Goal: Transaction & Acquisition: Purchase product/service

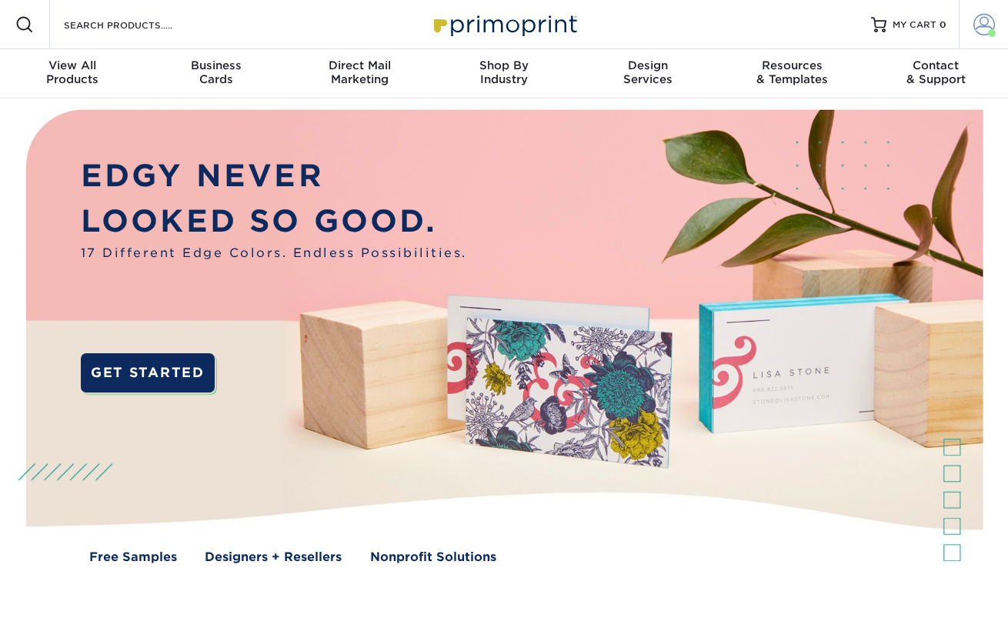
click at [982, 37] on link "Account" at bounding box center [983, 24] width 49 height 49
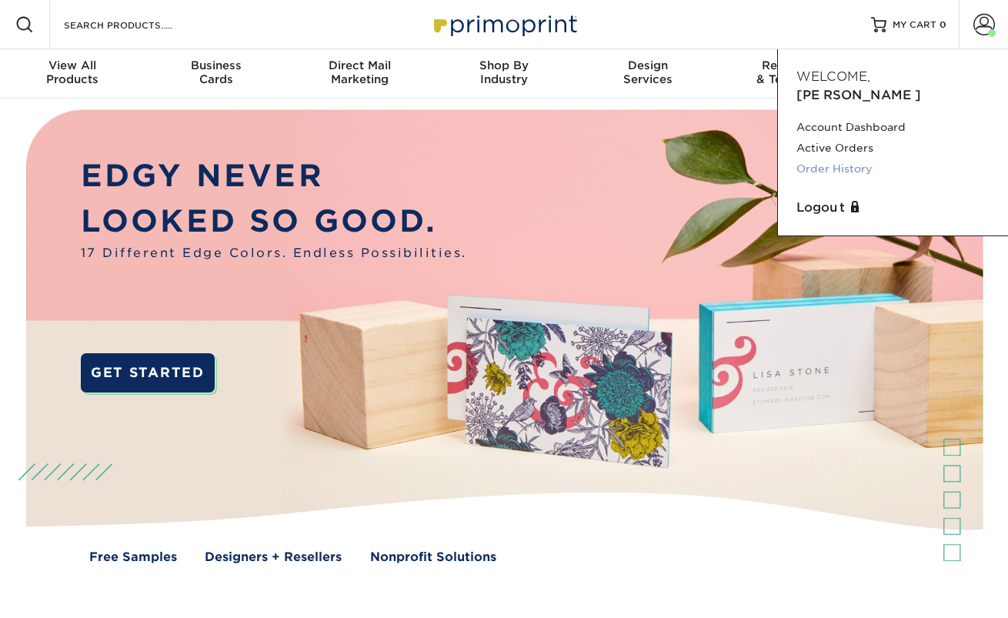
click at [839, 159] on link "Order History" at bounding box center [892, 169] width 193 height 21
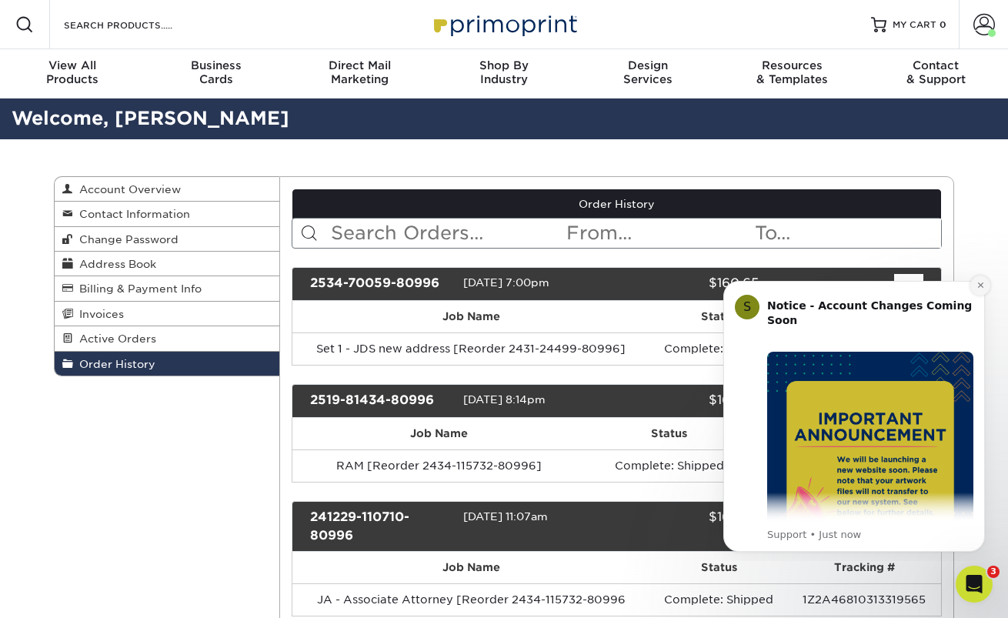
click at [987, 289] on button "Dismiss notification" at bounding box center [980, 285] width 20 height 20
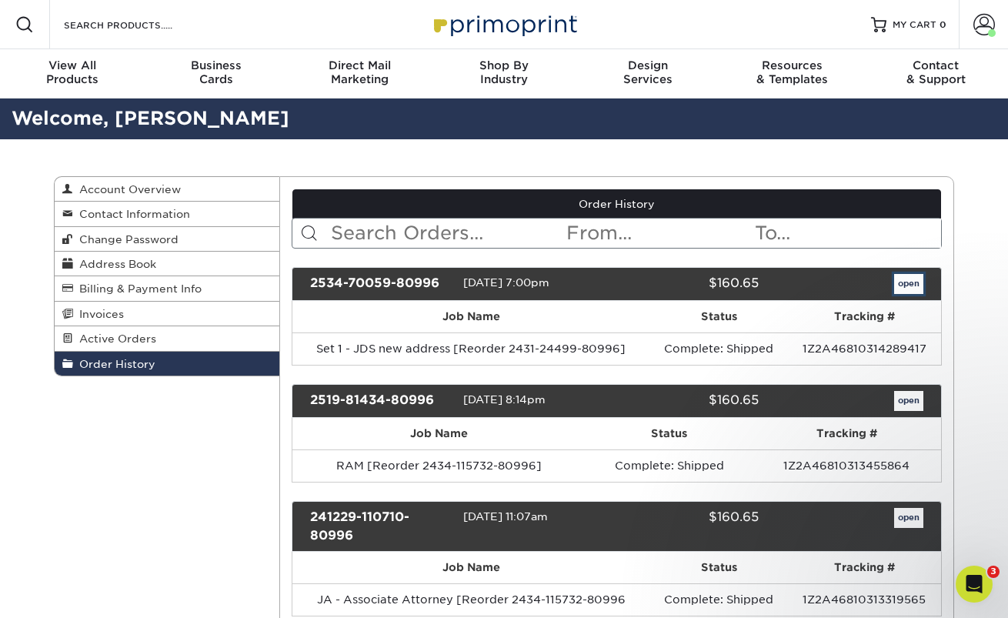
click at [901, 289] on link "open" at bounding box center [908, 284] width 29 height 20
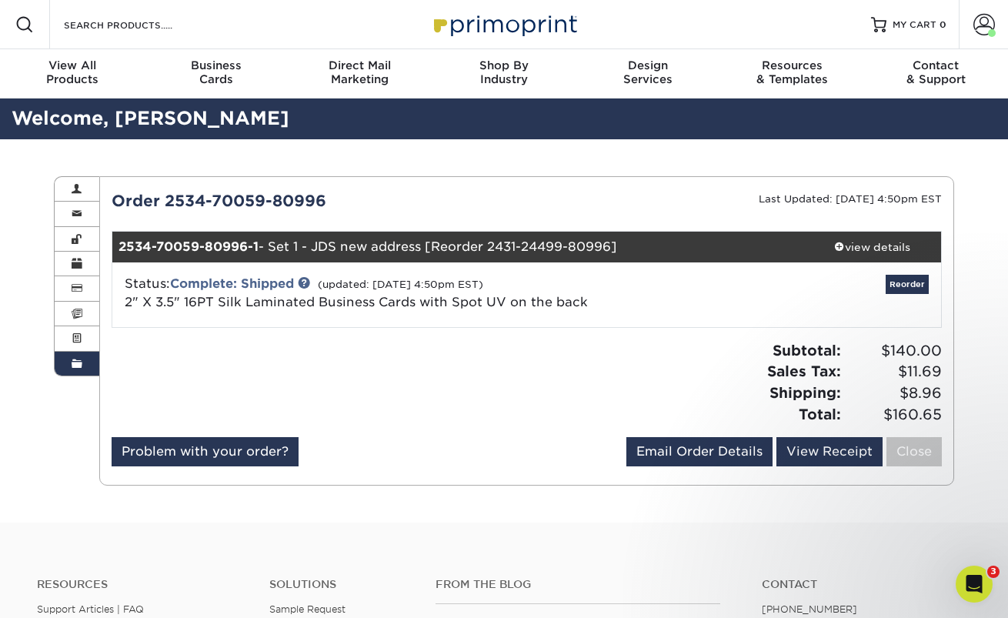
click at [976, 392] on div "Order History Account Overview Contact Information Change Password Address Book…" at bounding box center [504, 330] width 1008 height 383
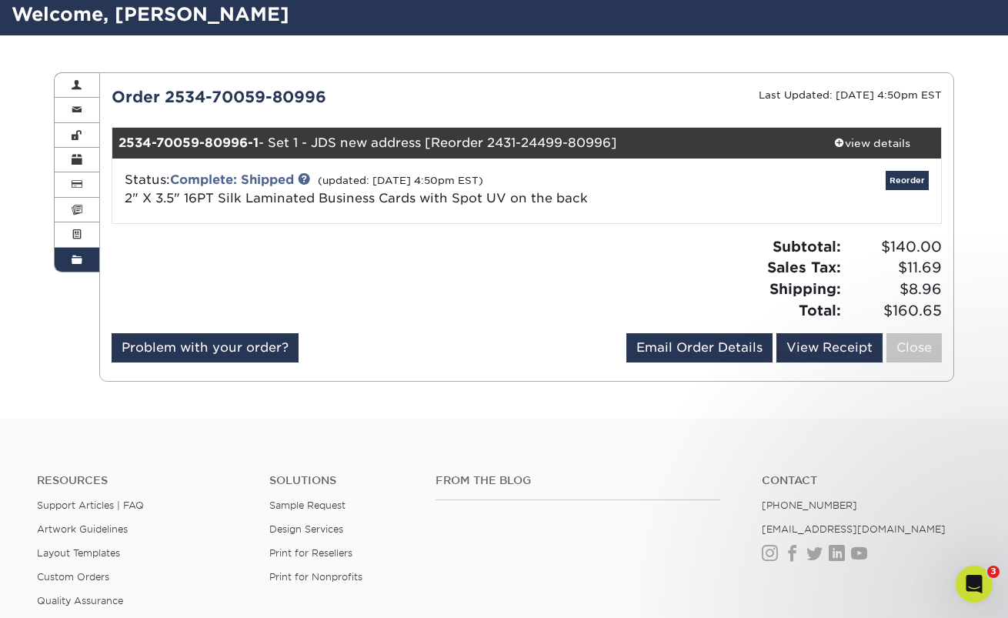
scroll to position [123, 0]
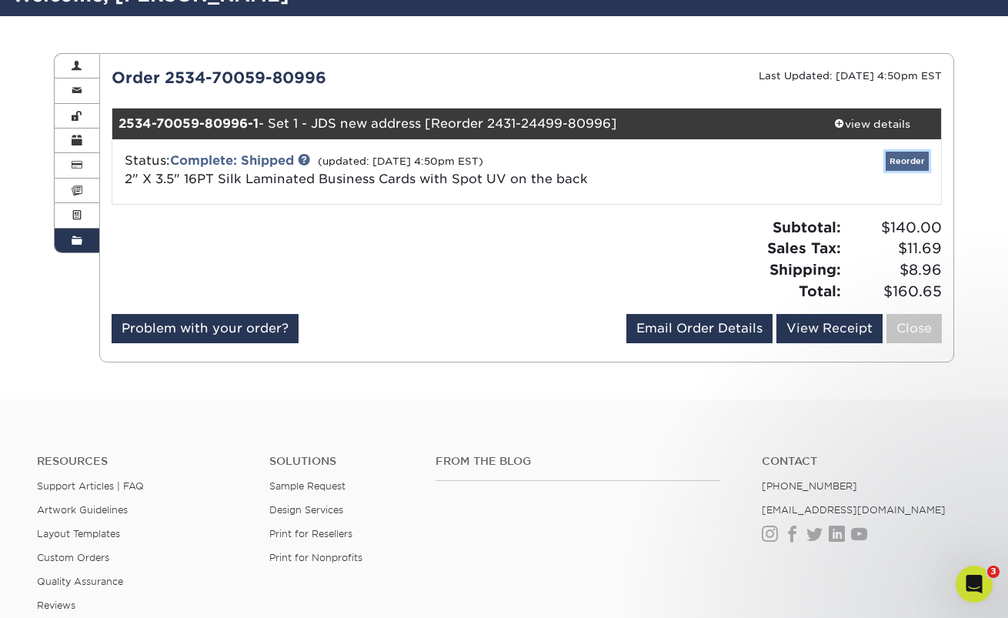
click at [909, 160] on link "Reorder" at bounding box center [907, 161] width 43 height 19
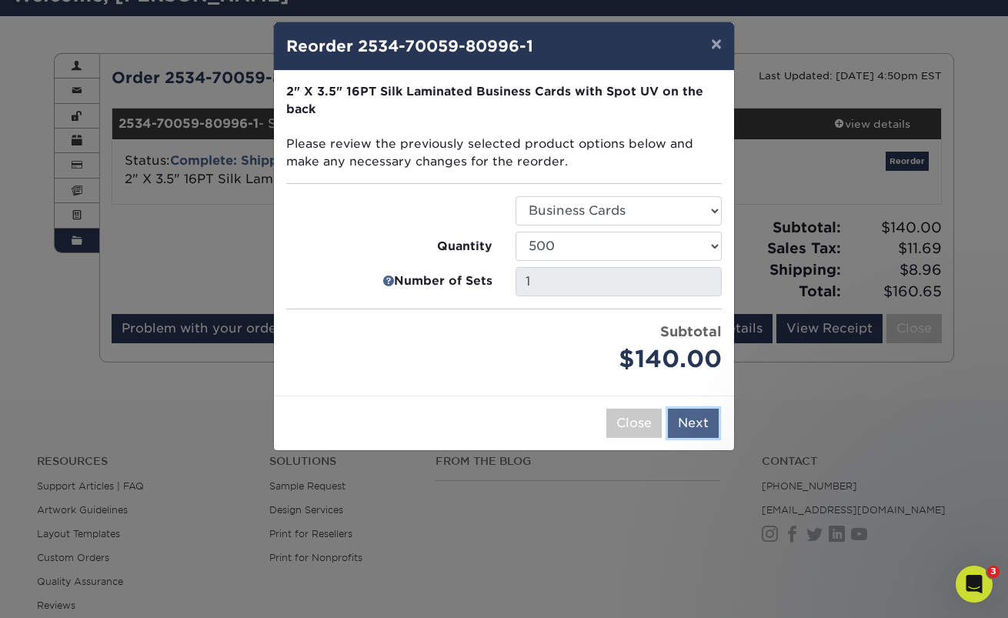
click at [701, 426] on button "Next" at bounding box center [693, 423] width 51 height 29
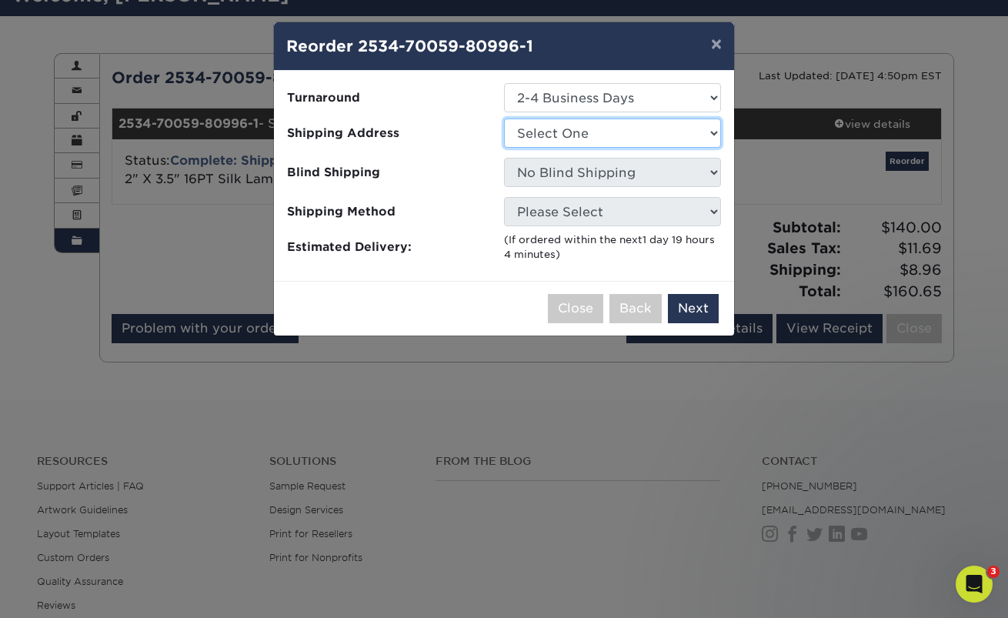
click at [600, 134] on select "Select One Buisness Cards SLI J Sweeney Law J Sweeney Law (Suite) SLI" at bounding box center [612, 132] width 217 height 29
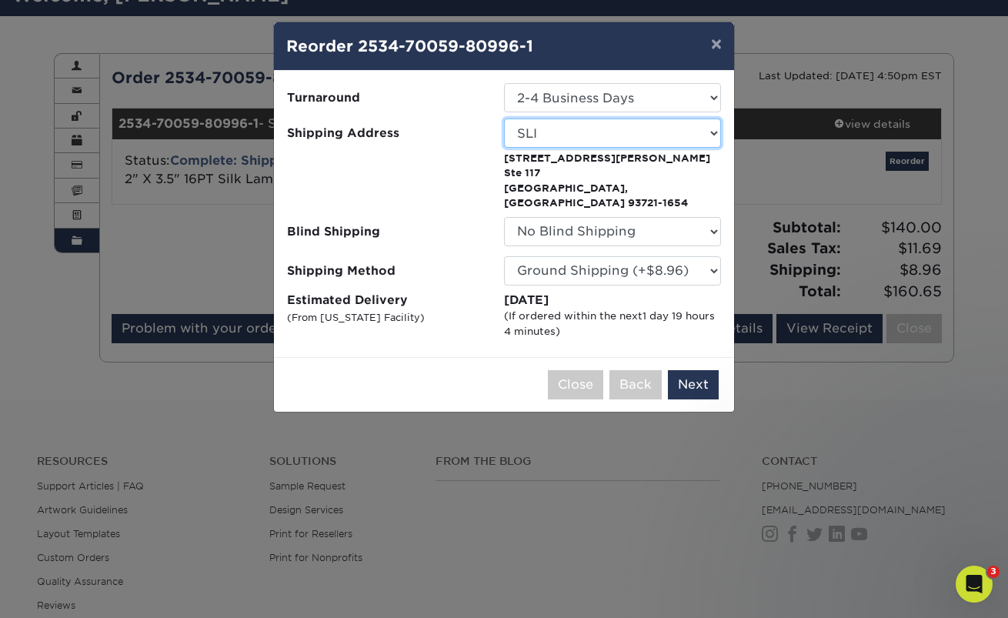
click at [651, 124] on select "Select One Buisness Cards SLI J Sweeney Law J Sweeney Law (Suite) SLI" at bounding box center [612, 132] width 217 height 29
click at [645, 133] on select "Select One Buisness Cards SLI J Sweeney Law J Sweeney Law (Suite) SLI" at bounding box center [612, 132] width 217 height 29
select select "260438"
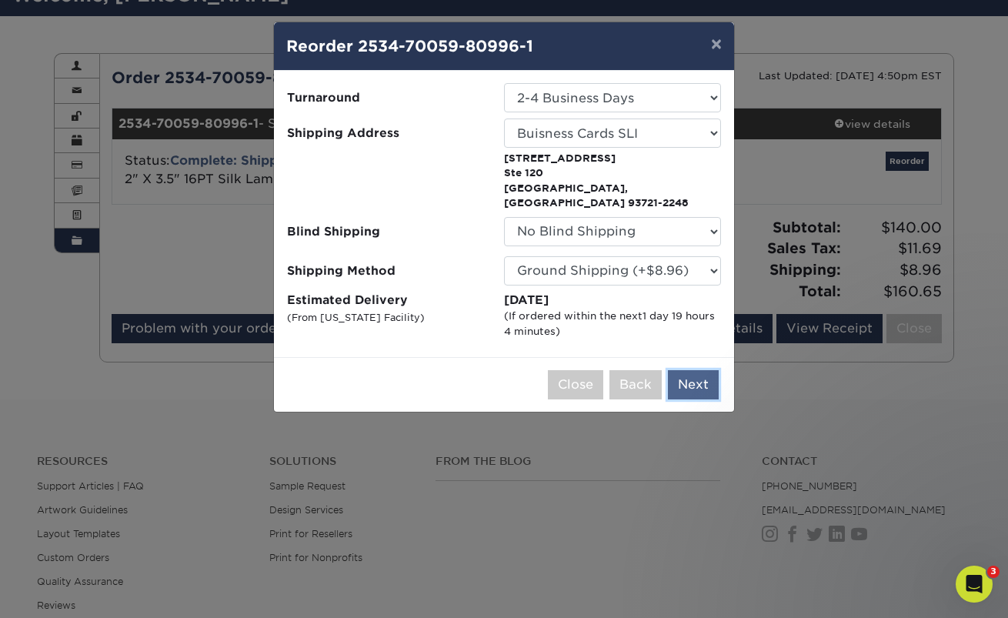
click at [688, 374] on button "Next" at bounding box center [693, 384] width 51 height 29
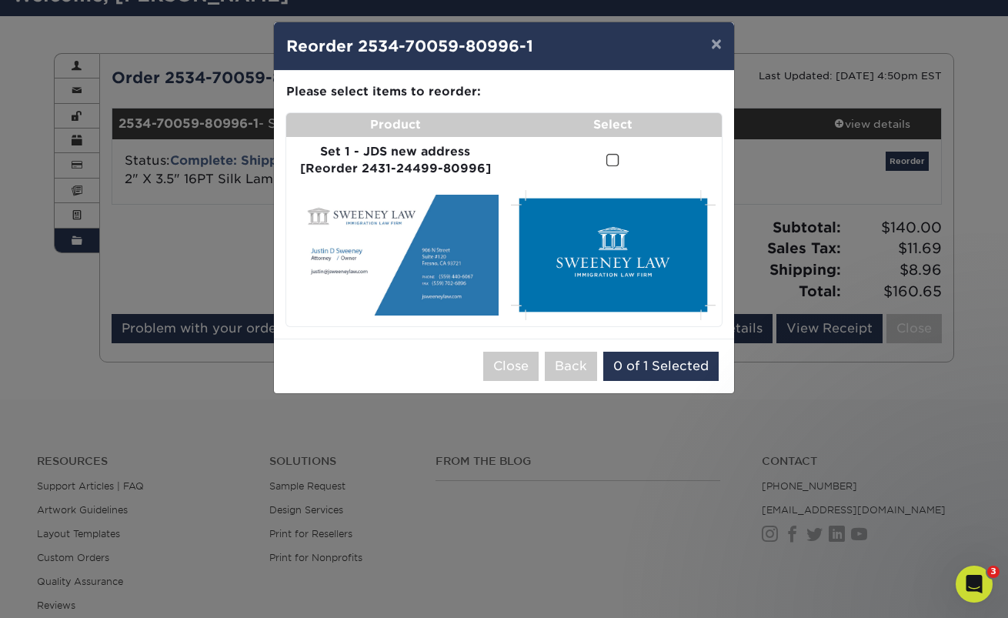
click at [609, 161] on span at bounding box center [612, 160] width 13 height 15
click at [0, 0] on input "checkbox" at bounding box center [0, 0] width 0 height 0
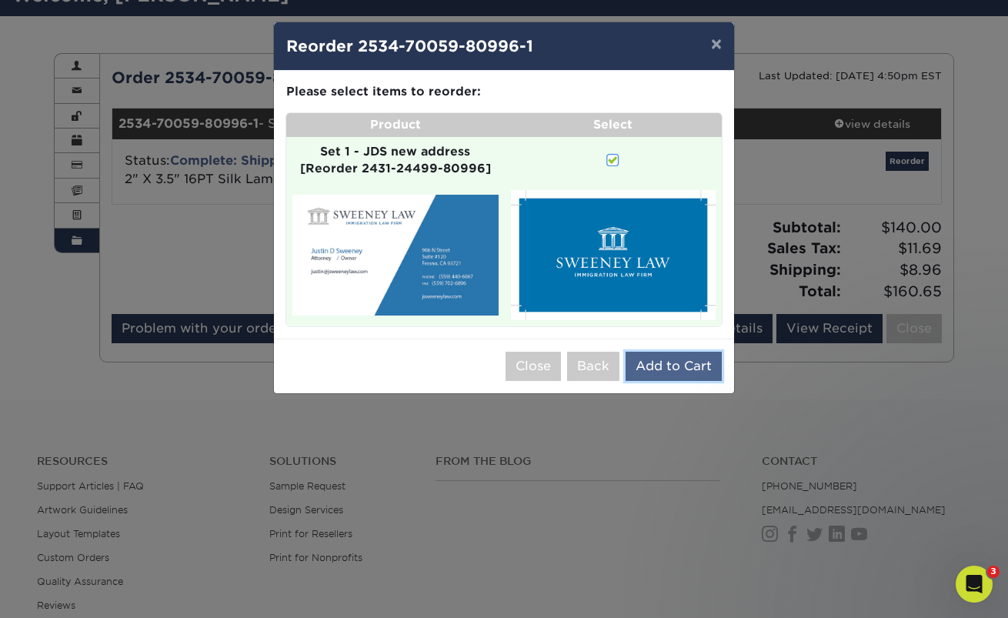
click at [659, 365] on button "Add to Cart" at bounding box center [674, 366] width 96 height 29
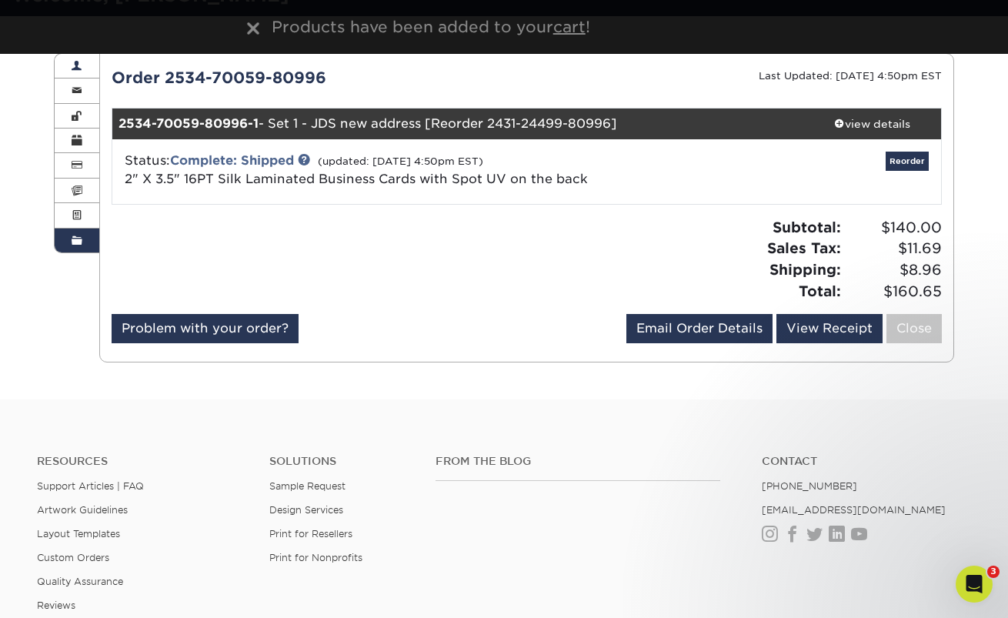
click at [85, 74] on link "Account Overview" at bounding box center [77, 66] width 45 height 25
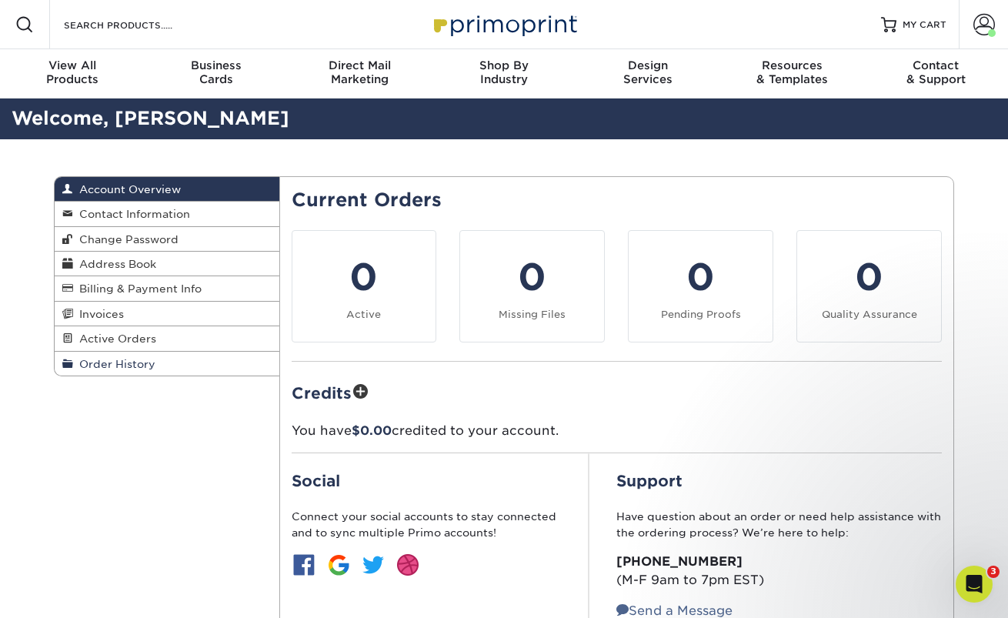
click at [117, 366] on span "Order History" at bounding box center [114, 364] width 82 height 12
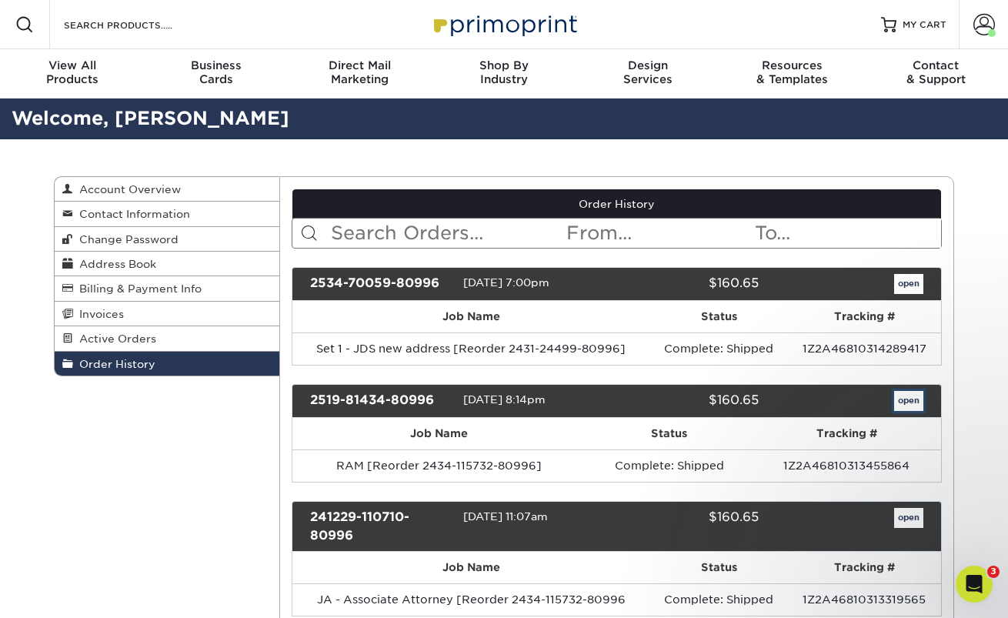
click at [913, 404] on link "open" at bounding box center [908, 401] width 29 height 20
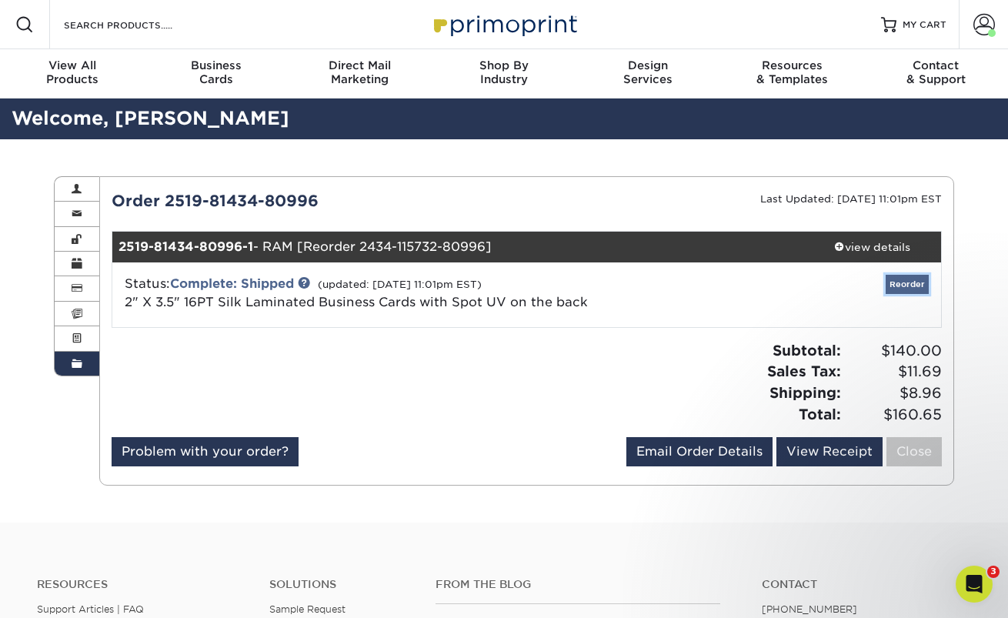
click at [918, 280] on link "Reorder" at bounding box center [907, 284] width 43 height 19
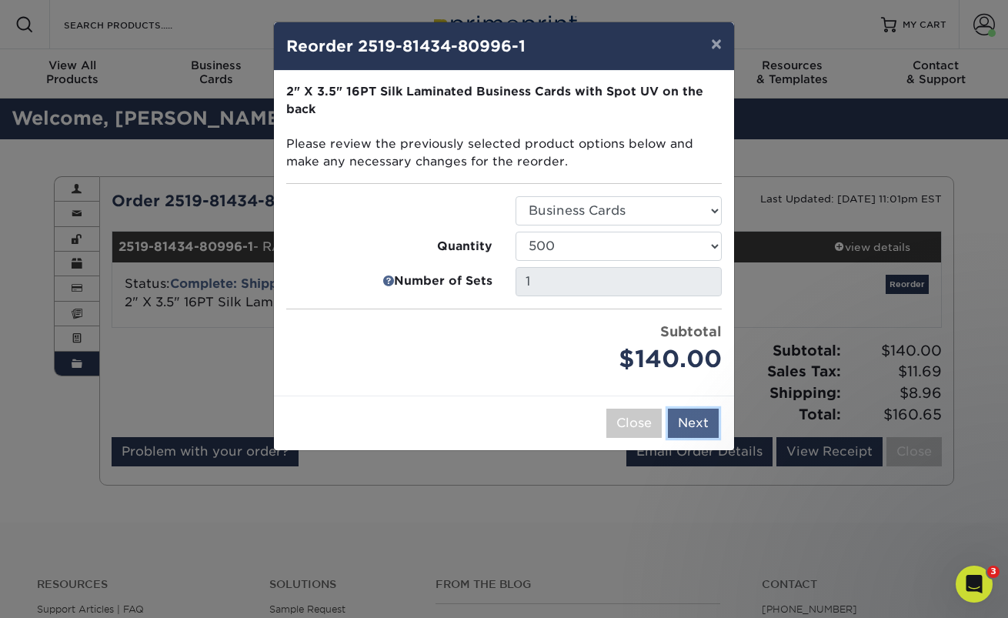
click at [698, 431] on button "Next" at bounding box center [693, 423] width 51 height 29
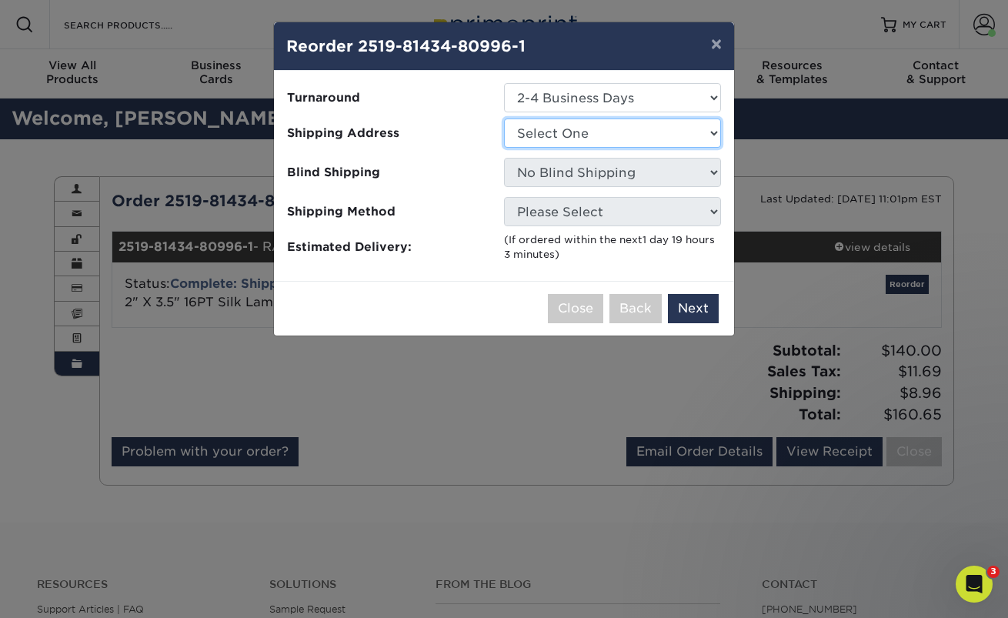
click at [629, 143] on select "Select One Buisness Cards SLI J Sweeney Law J Sweeney Law (Suite) SLI" at bounding box center [612, 132] width 217 height 29
select select "260438"
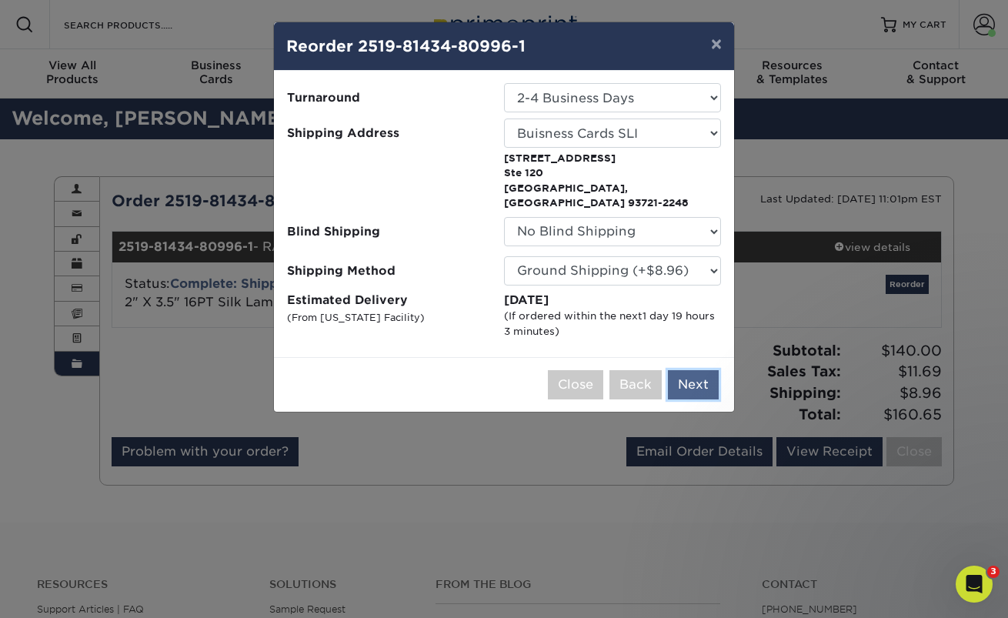
click at [696, 370] on button "Next" at bounding box center [693, 384] width 51 height 29
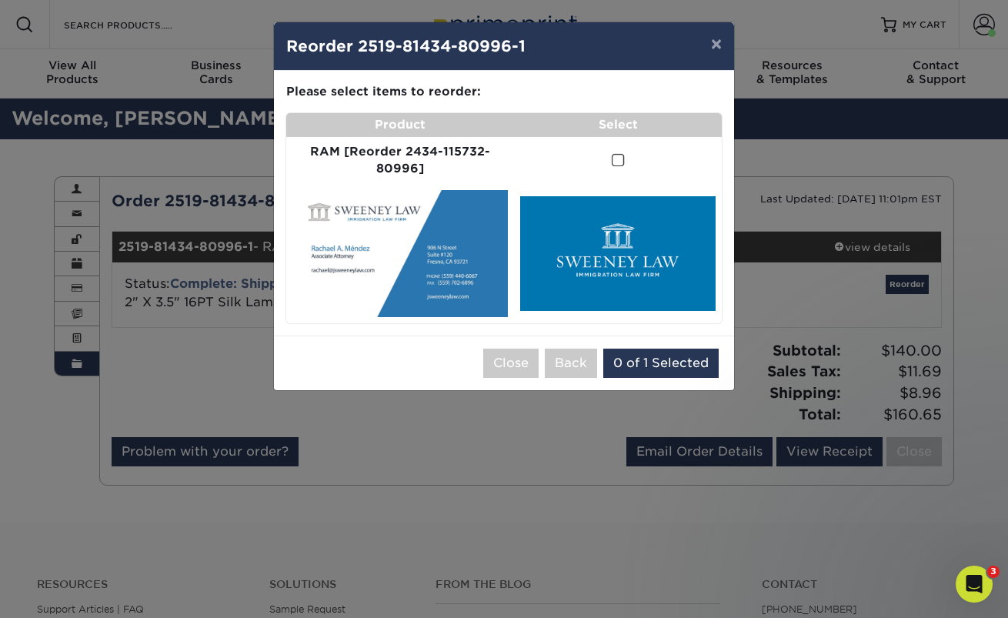
click at [617, 159] on span at bounding box center [618, 160] width 13 height 15
click at [0, 0] on input "checkbox" at bounding box center [0, 0] width 0 height 0
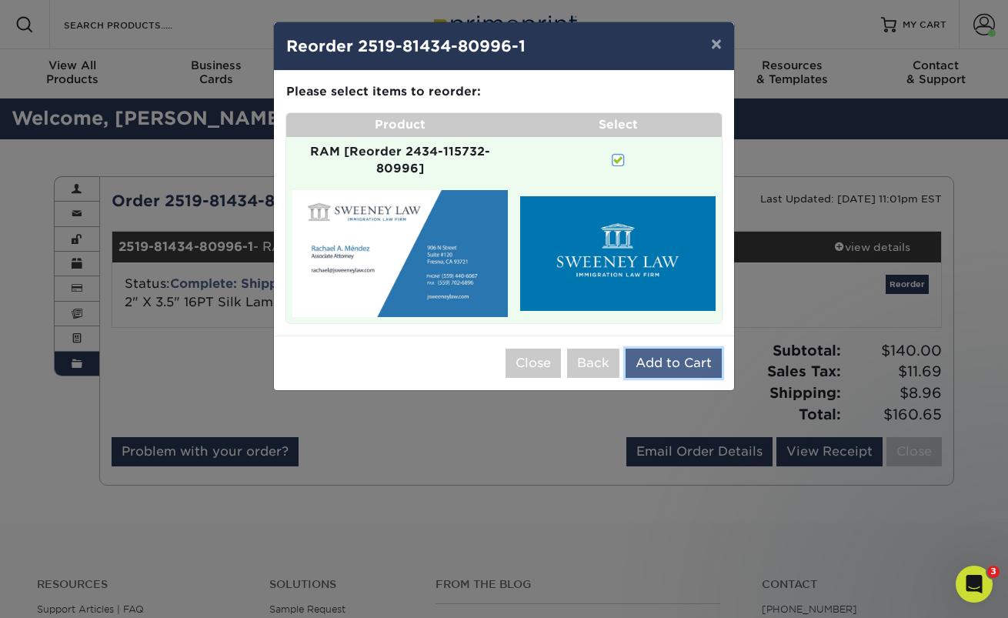
click at [672, 359] on button "Add to Cart" at bounding box center [674, 363] width 96 height 29
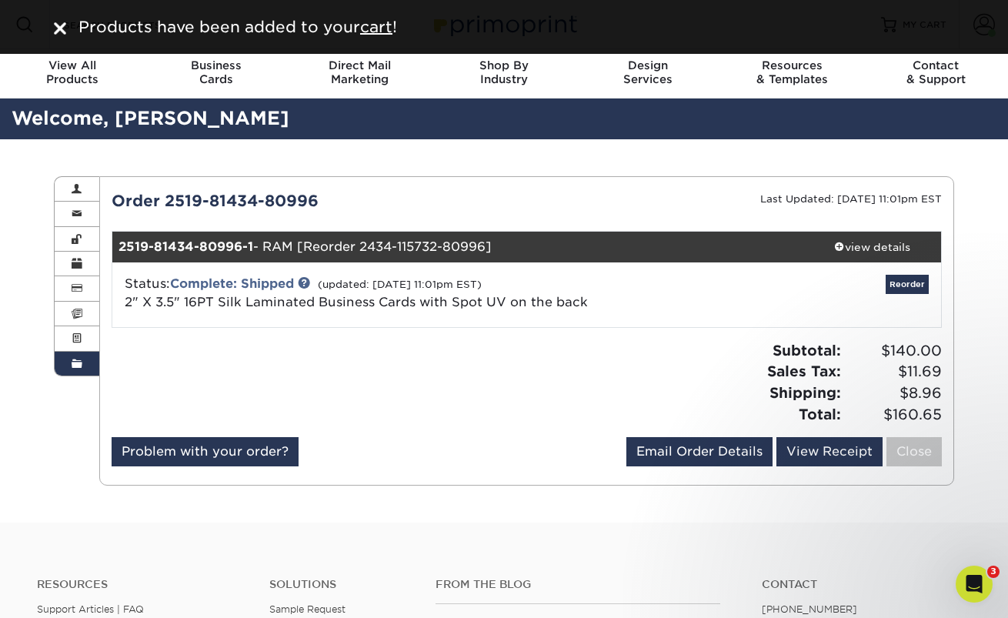
click at [468, 404] on div at bounding box center [313, 388] width 427 height 97
click at [983, 347] on div "Order History Account Overview Contact Information Change Password Address Book…" at bounding box center [504, 330] width 1008 height 383
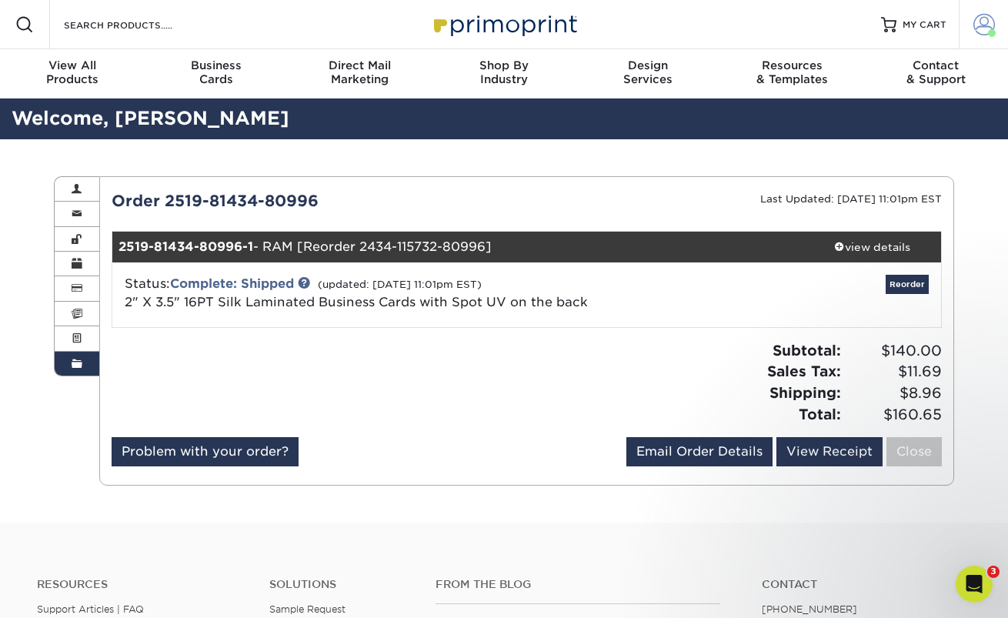
click at [983, 28] on span at bounding box center [984, 25] width 22 height 22
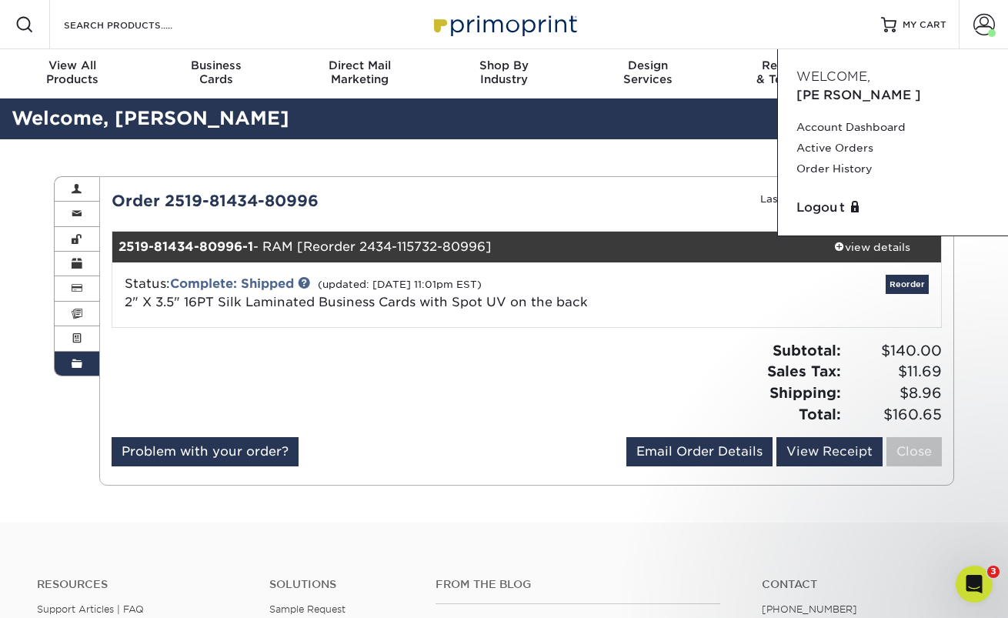
click at [428, 456] on div "Problem with your order? Email Order Details irene@jsweeneylaw.com Send View Re…" at bounding box center [527, 454] width 831 height 35
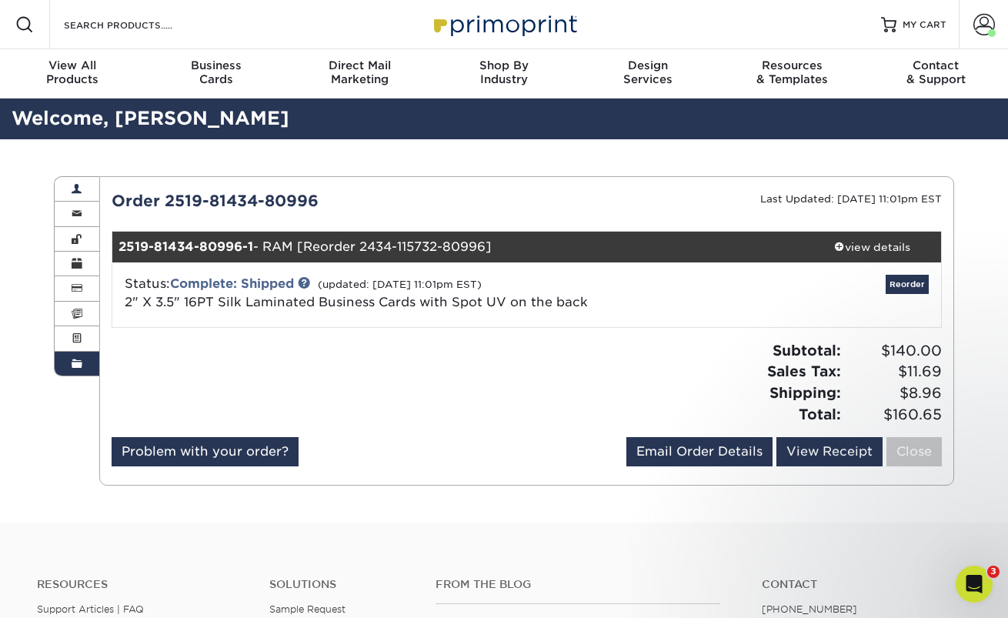
click at [77, 188] on span at bounding box center [77, 189] width 11 height 12
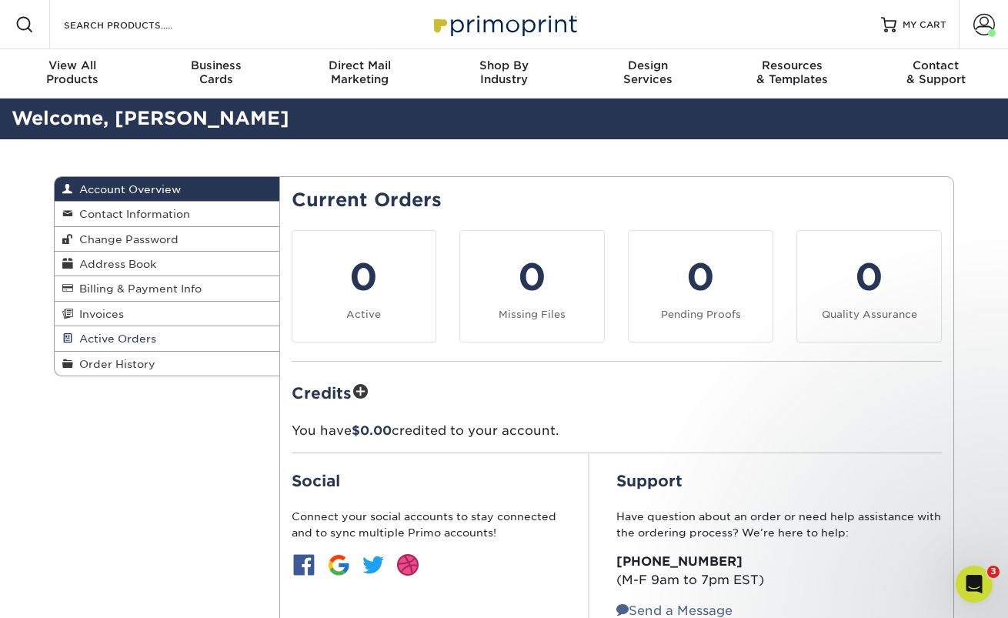
click at [135, 342] on span "Active Orders" at bounding box center [114, 338] width 83 height 12
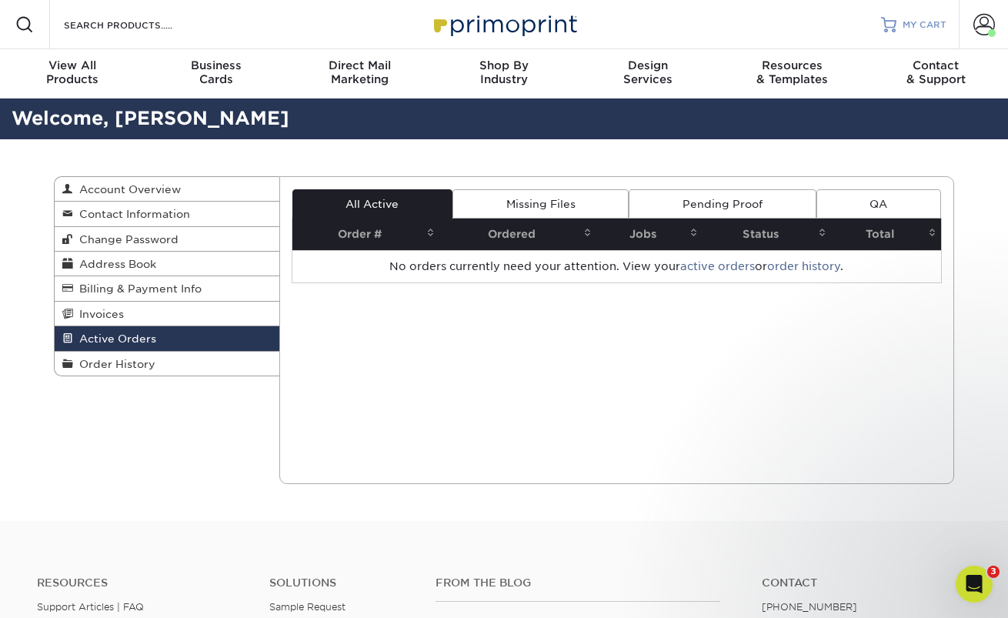
click at [913, 14] on link "MY CART" at bounding box center [913, 24] width 65 height 49
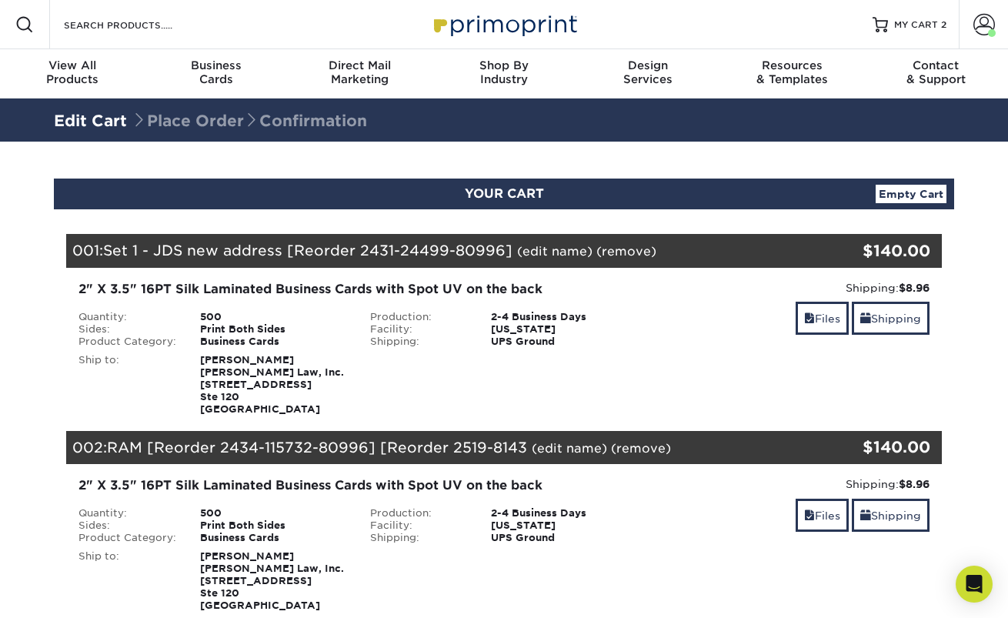
click at [967, 325] on section "YOUR CART Empty Cart Your Cart is Empty View Account Active Orders Order Histor…" at bounding box center [504, 523] width 1008 height 763
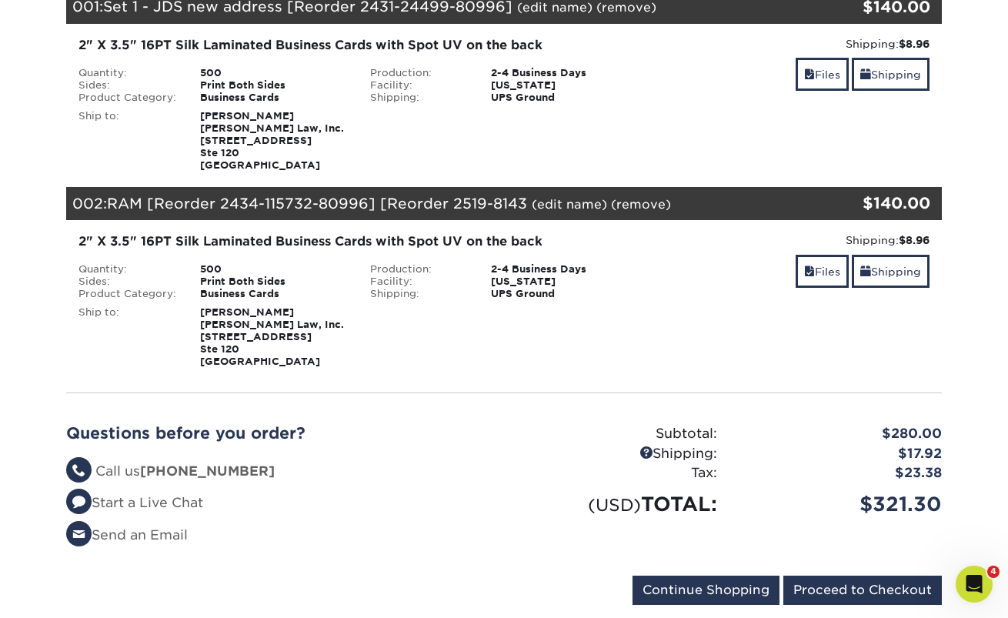
scroll to position [246, 0]
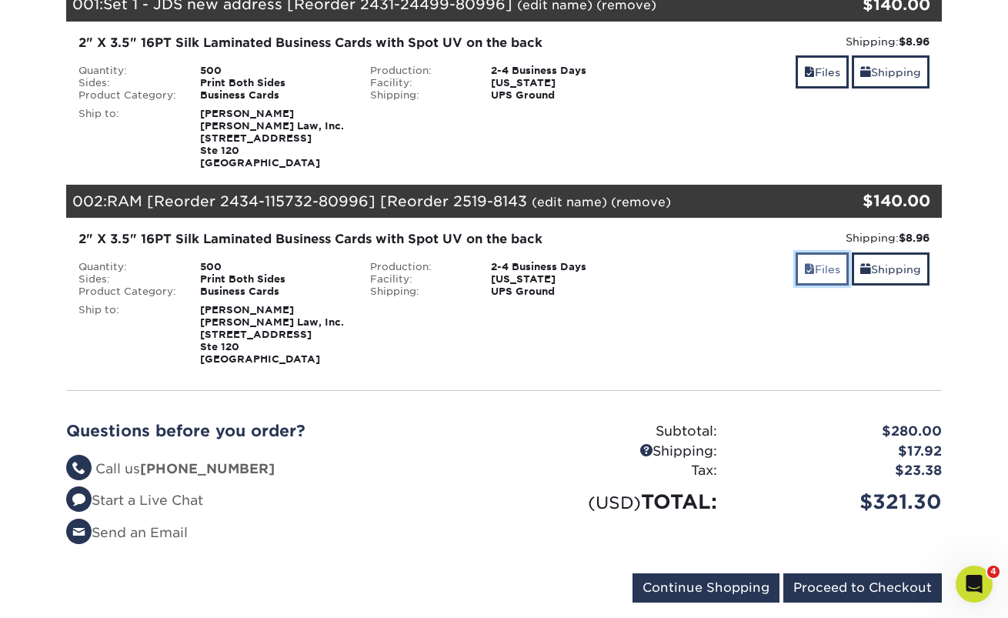
click at [814, 275] on link "Files" at bounding box center [822, 268] width 53 height 33
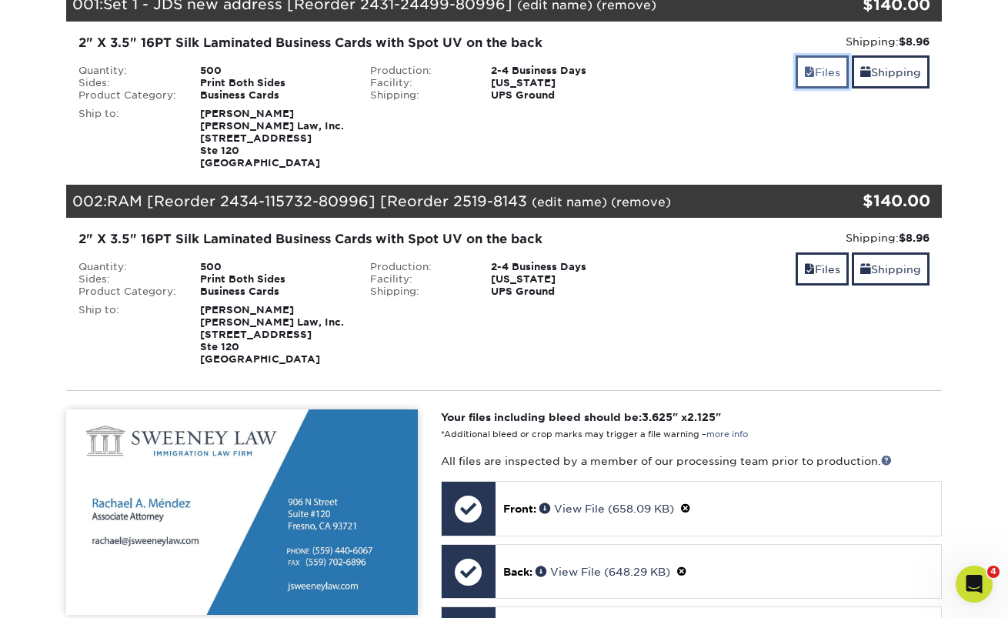
click at [813, 74] on link "Files" at bounding box center [822, 71] width 53 height 33
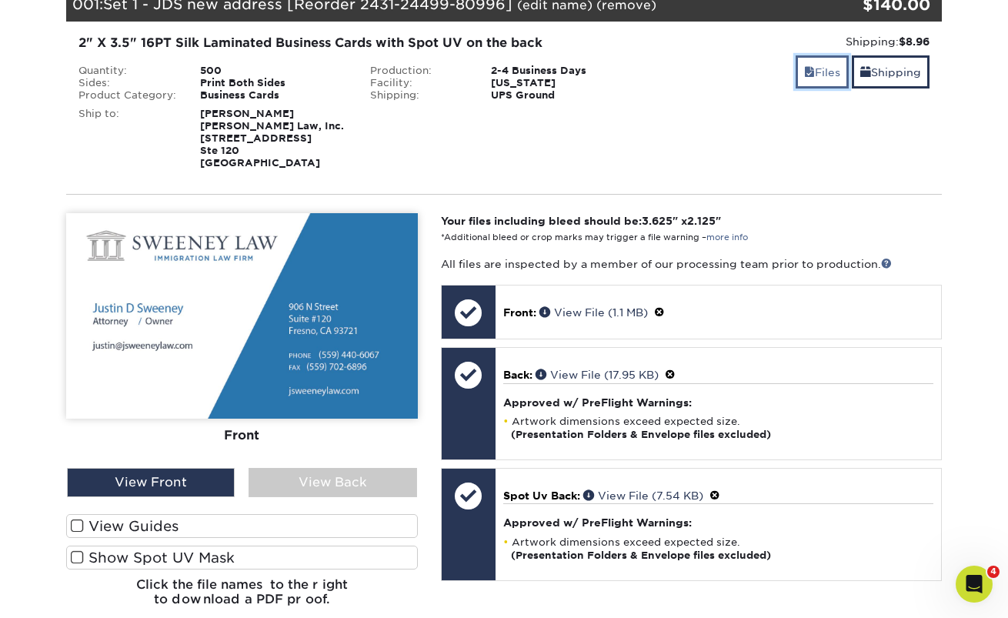
click at [813, 74] on link "Files" at bounding box center [822, 71] width 53 height 33
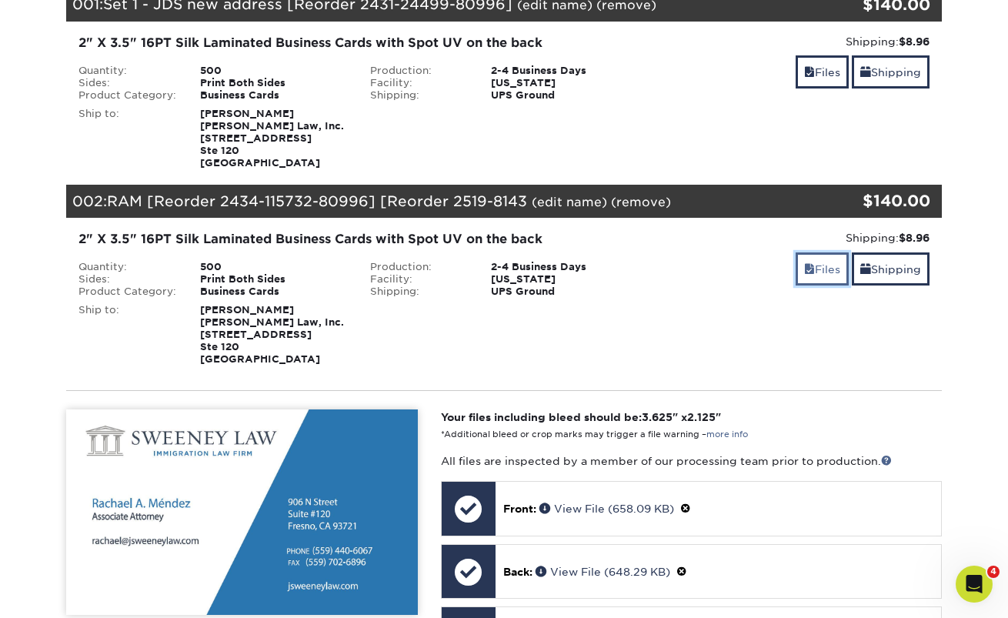
click at [813, 275] on link "Files" at bounding box center [822, 268] width 53 height 33
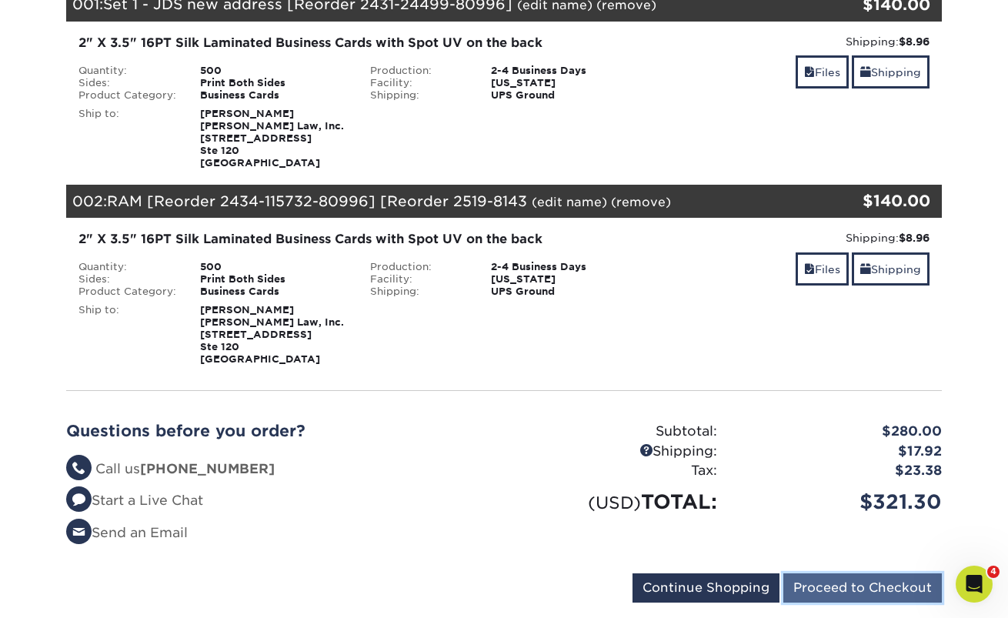
click at [838, 583] on input "Proceed to Checkout" at bounding box center [862, 587] width 159 height 29
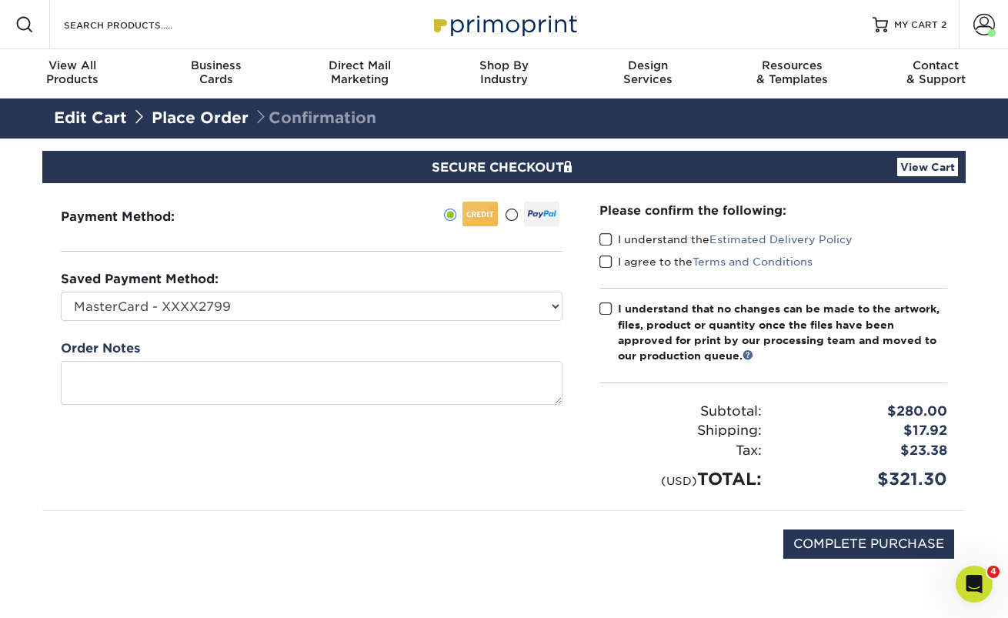
click at [606, 239] on span at bounding box center [605, 239] width 13 height 15
click at [0, 0] on input "I understand the Estimated Delivery Policy" at bounding box center [0, 0] width 0 height 0
click at [606, 262] on span at bounding box center [605, 262] width 13 height 15
click at [0, 0] on input "I agree to the Terms and Conditions" at bounding box center [0, 0] width 0 height 0
click at [602, 312] on span at bounding box center [605, 309] width 13 height 15
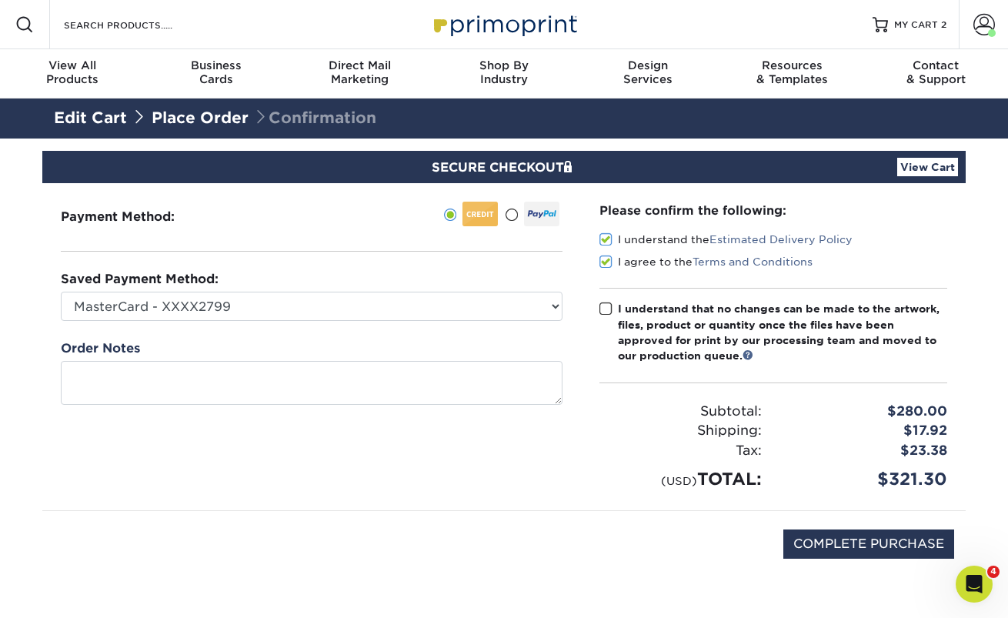
click at [0, 0] on input "I understand that no changes can be made to the artwork, files, product or quan…" at bounding box center [0, 0] width 0 height 0
click at [800, 542] on input "COMPLETE PURCHASE" at bounding box center [868, 543] width 171 height 29
type input "PROCESSING, PLEASE WAIT..."
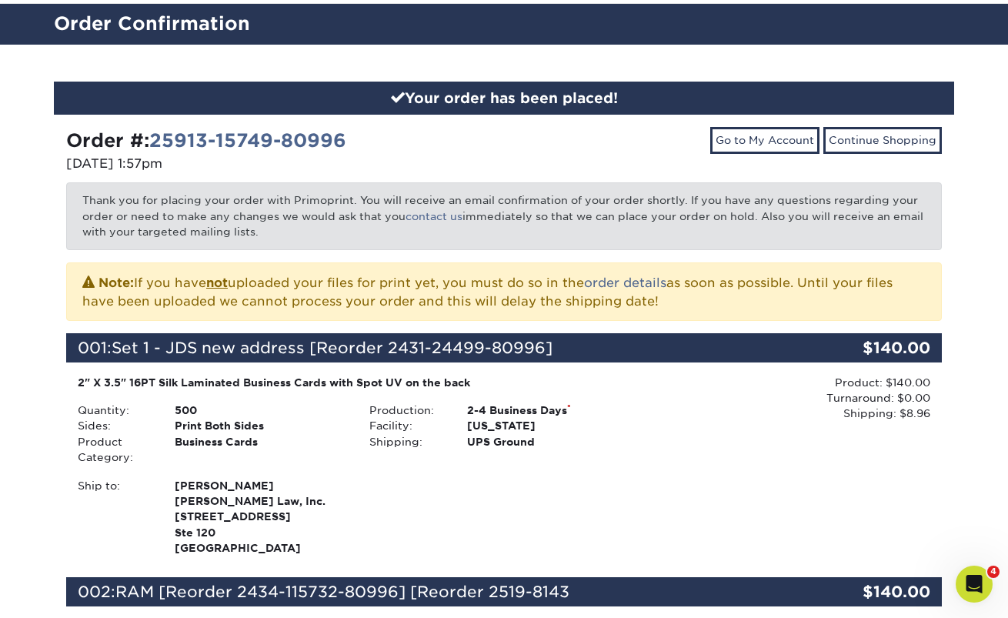
scroll to position [92, 0]
